Goal: Task Accomplishment & Management: Manage account settings

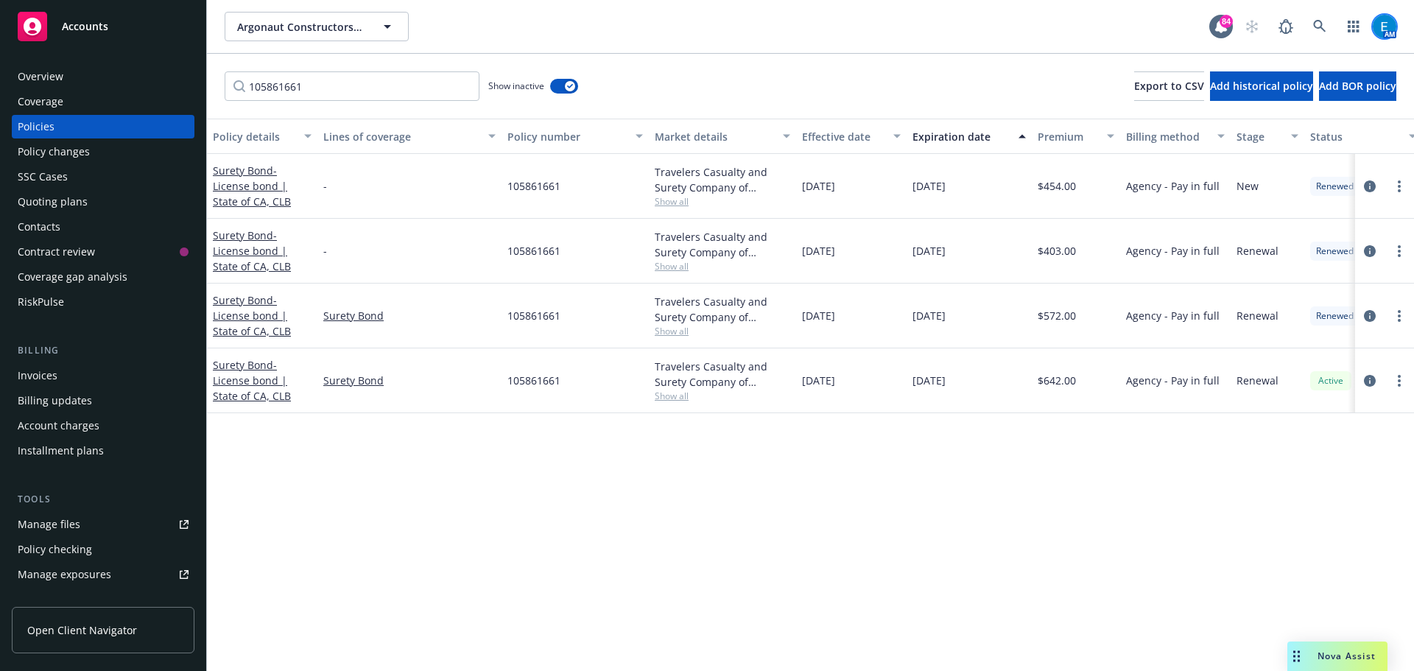
click at [1379, 22] on img at bounding box center [1385, 27] width 24 height 24
click at [1286, 69] on link "Log out" at bounding box center [1322, 66] width 147 height 29
